Goal: Information Seeking & Learning: Learn about a topic

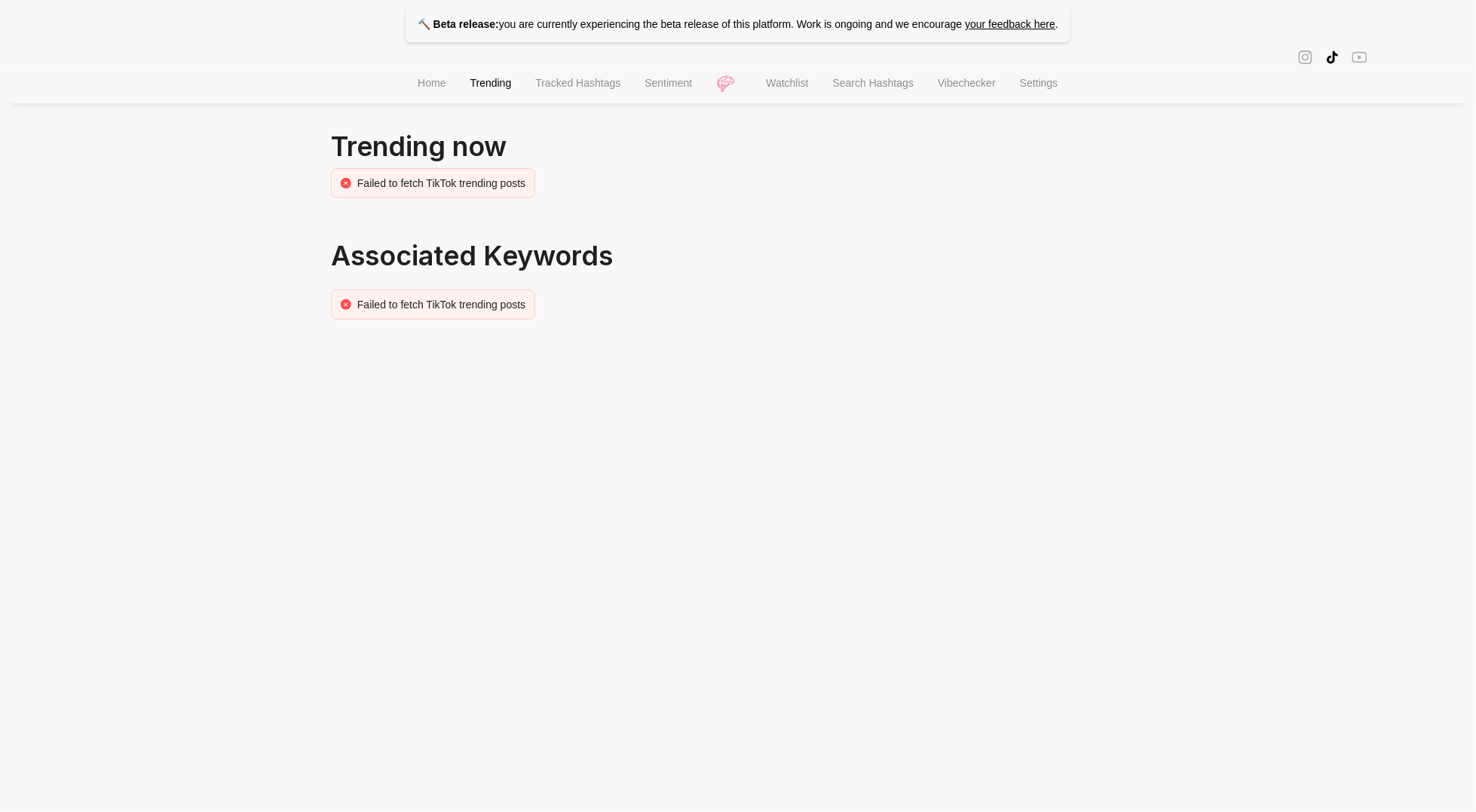
click at [424, 85] on span "Home" at bounding box center [431, 83] width 28 height 12
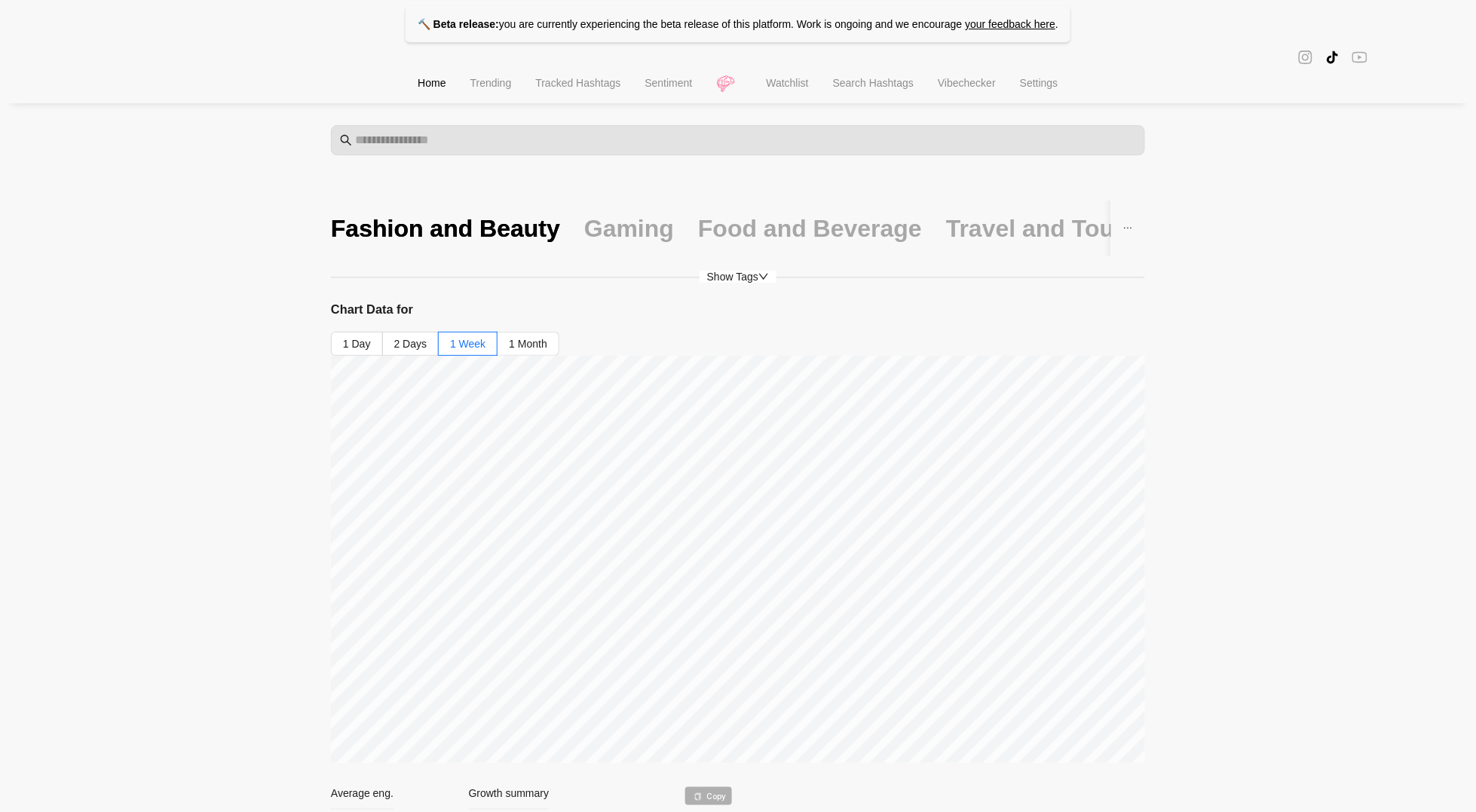
click at [798, 89] on span "Watchlist" at bounding box center [788, 83] width 43 height 12
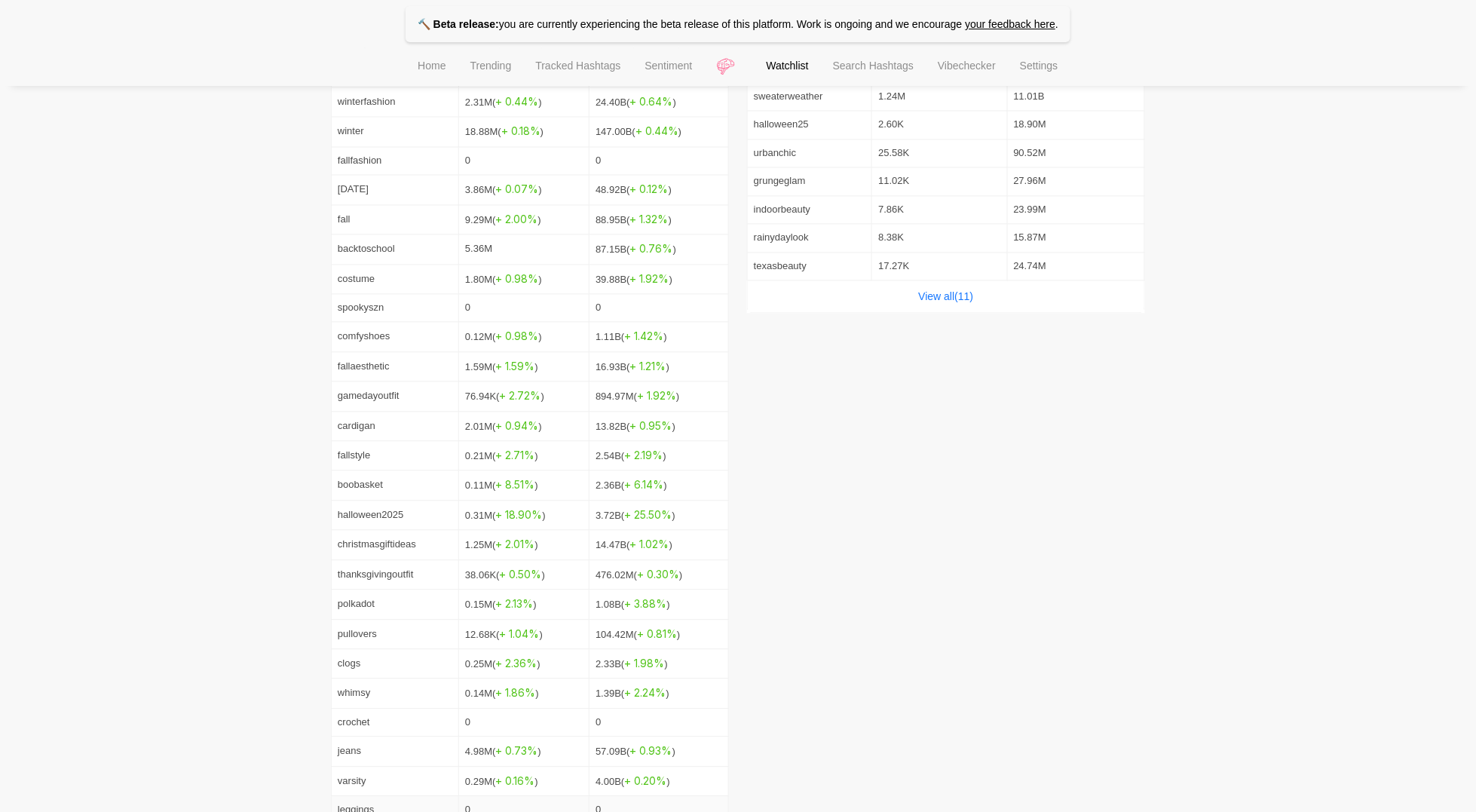
scroll to position [612, 0]
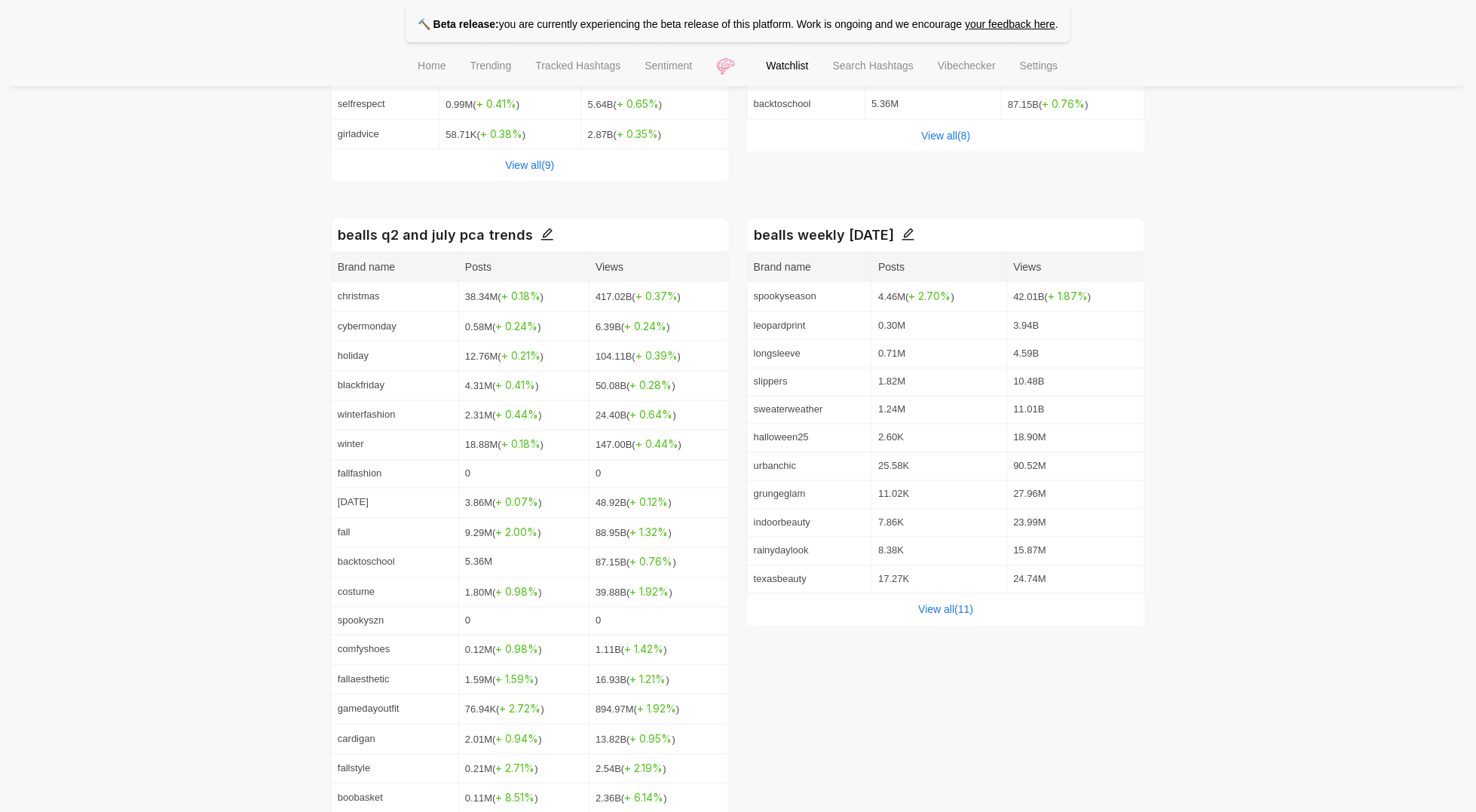
click at [891, 621] on div "View all( 11 )" at bounding box center [946, 609] width 396 height 32
click at [924, 619] on div "View all( 11 )" at bounding box center [946, 609] width 396 height 32
click at [924, 615] on link "View all( 11 )" at bounding box center [946, 610] width 55 height 12
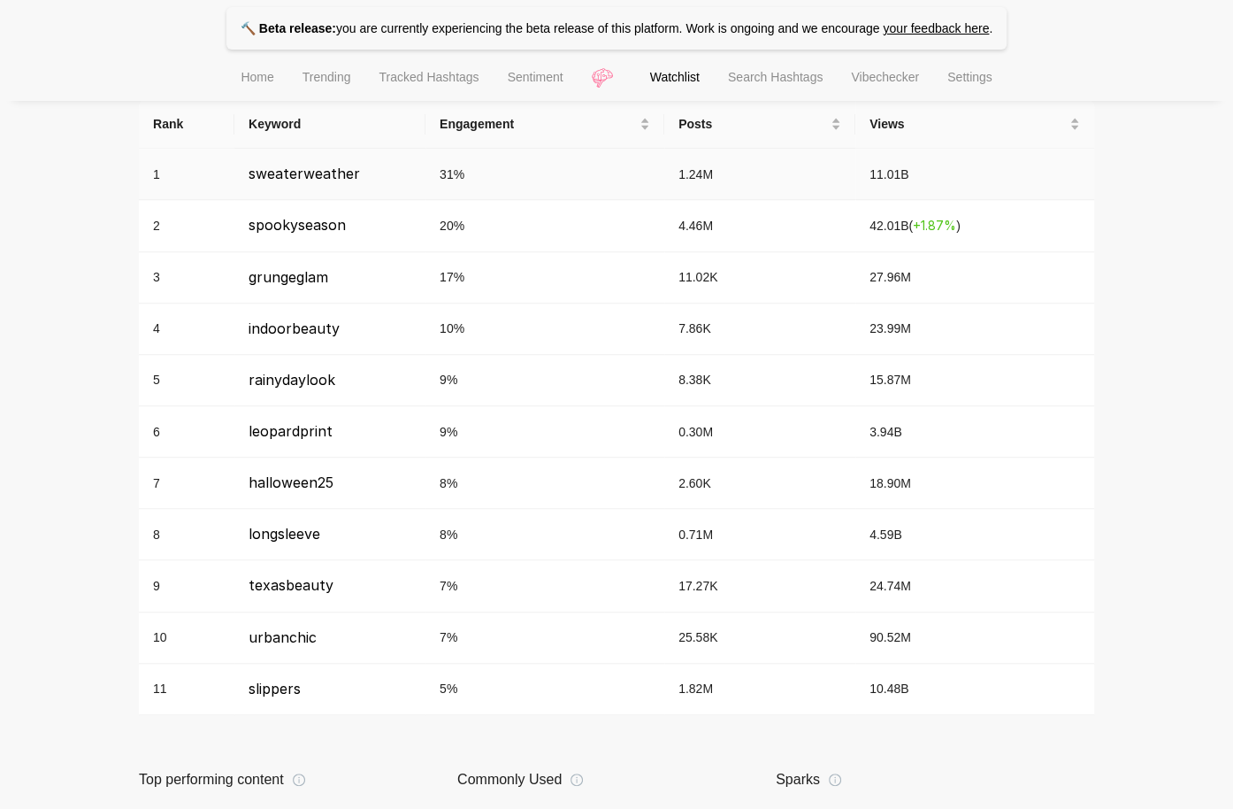
scroll to position [767, 0]
click at [696, 220] on span "4.46M" at bounding box center [696, 225] width 35 height 14
click at [703, 120] on span "Posts" at bounding box center [753, 122] width 149 height 19
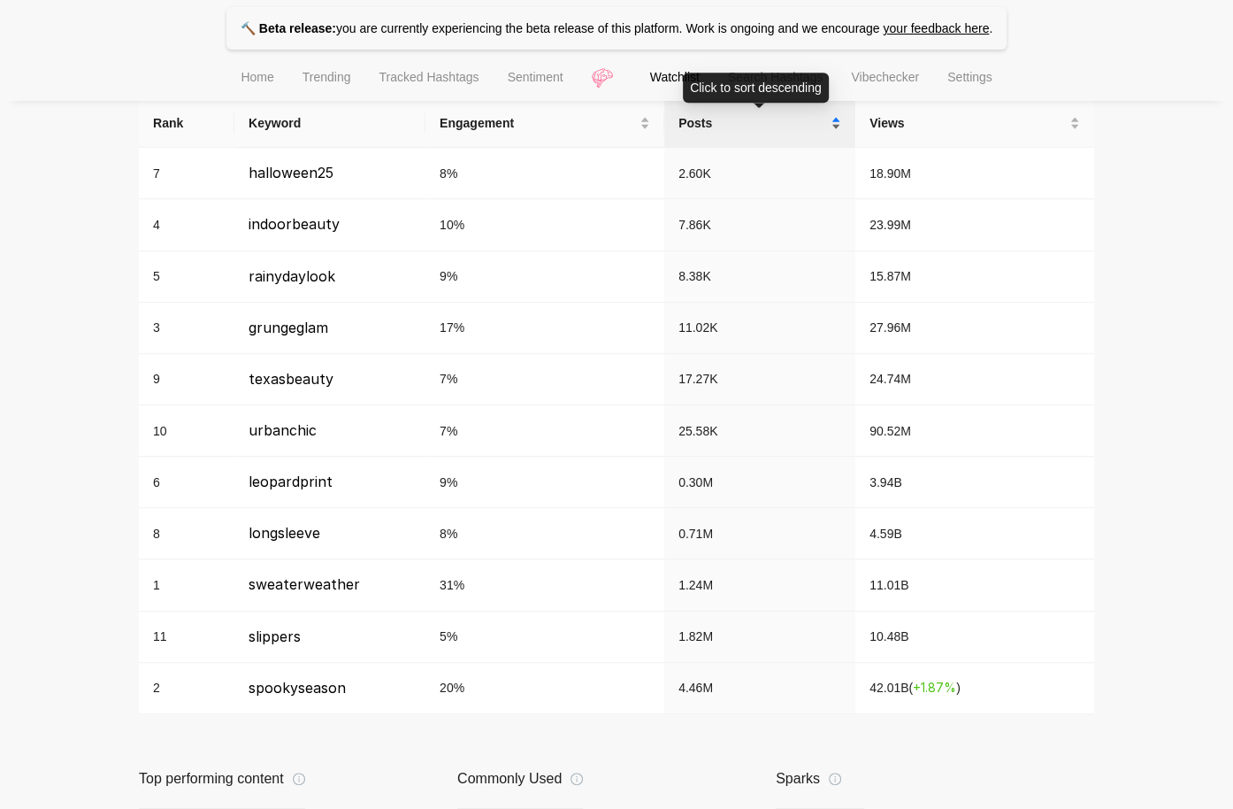
click at [703, 121] on span "Posts" at bounding box center [753, 122] width 149 height 19
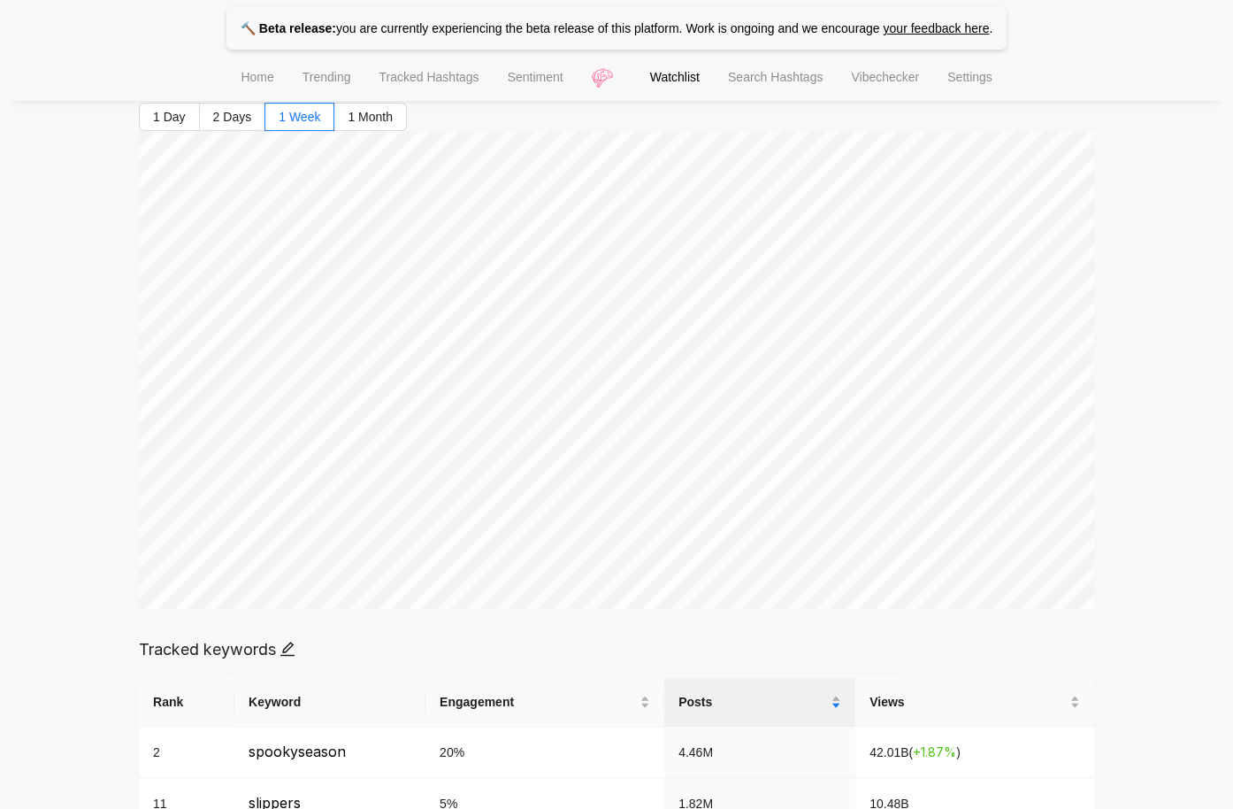
scroll to position [169, 0]
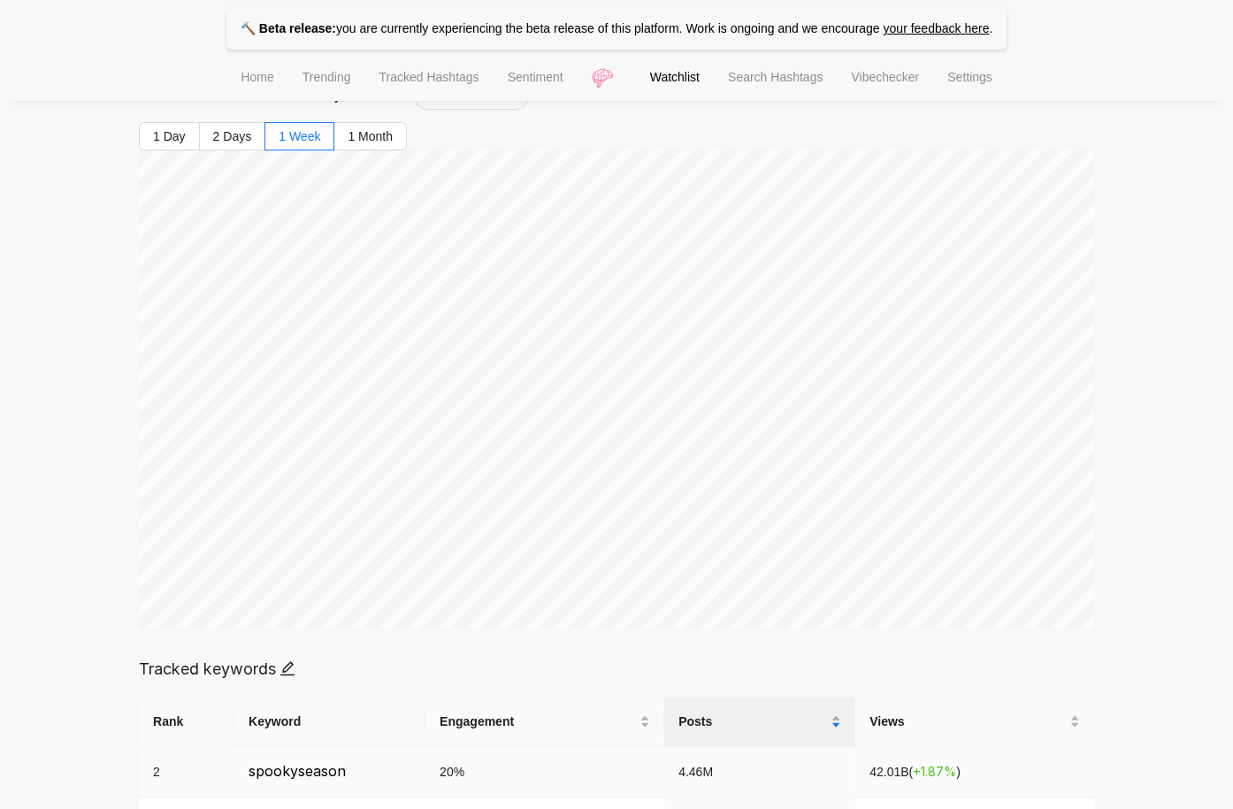
click at [963, 758] on td "42.01B ( + 1.87 % )" at bounding box center [975, 771] width 239 height 51
click at [954, 771] on span "+ 1.87 %" at bounding box center [934, 771] width 43 height 15
click at [955, 771] on span "+ 1.87 %" at bounding box center [934, 771] width 43 height 15
